Goal: Transaction & Acquisition: Purchase product/service

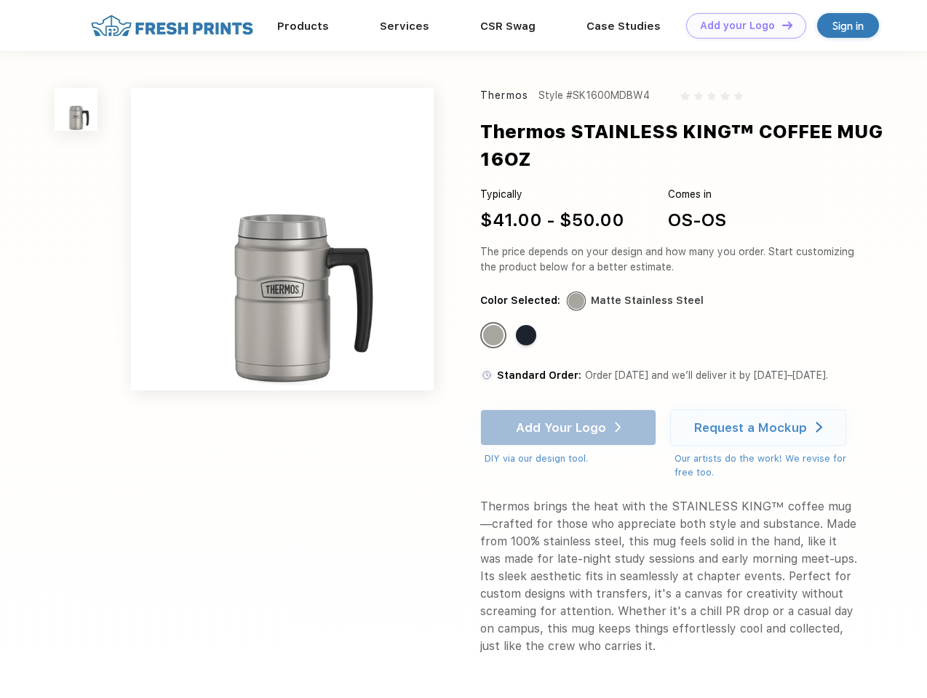
click at [741, 25] on link "Add your Logo Design Tool" at bounding box center [746, 25] width 120 height 25
click at [0, 0] on div "Design Tool" at bounding box center [0, 0] width 0 height 0
click at [781, 25] on link "Add your Logo Design Tool" at bounding box center [746, 25] width 120 height 25
click at [76, 109] on img at bounding box center [76, 109] width 43 height 43
click at [495, 336] on div "Standard Color" at bounding box center [493, 335] width 20 height 20
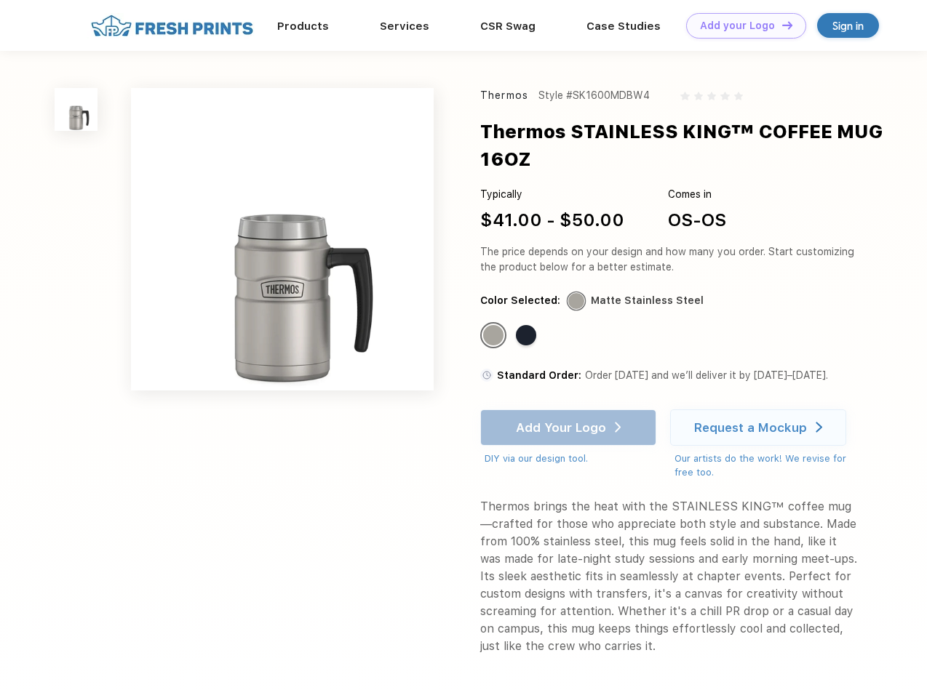
click at [527, 336] on div "Standard Color" at bounding box center [526, 335] width 20 height 20
click at [570, 428] on div "Add Your Logo DIY via our design tool. Ah shoot! This product isn't up in our d…" at bounding box center [568, 438] width 176 height 57
click at [760, 428] on div "Request a Mockup" at bounding box center [750, 427] width 113 height 15
